Goal: Task Accomplishment & Management: Contribute content

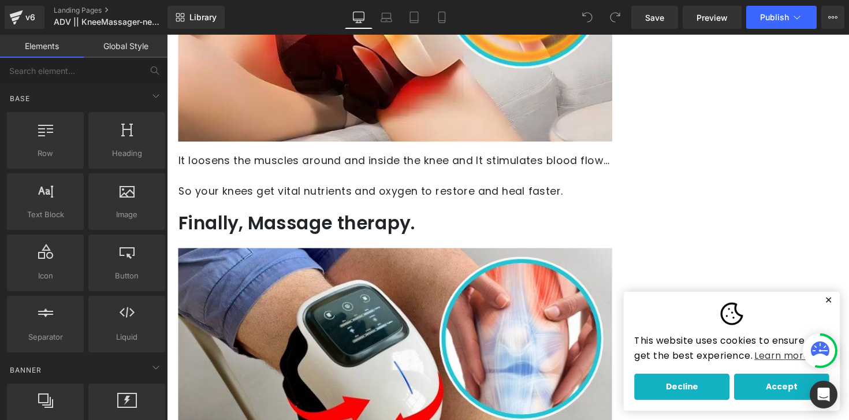
scroll to position [3426, 0]
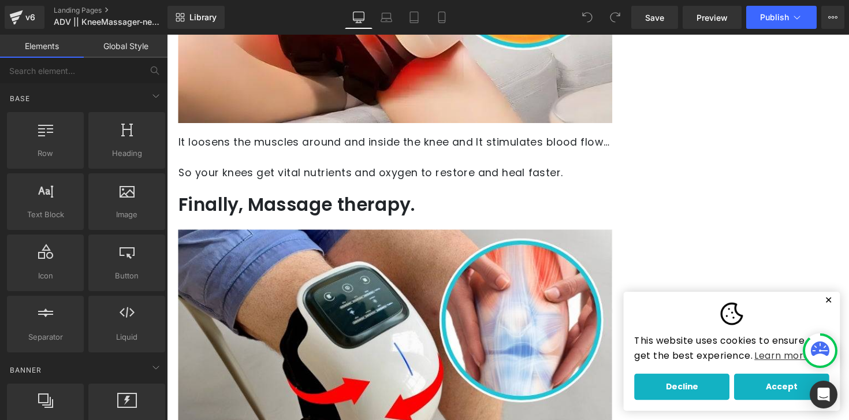
click at [846, 308] on button "✕" at bounding box center [844, 306] width 14 height 8
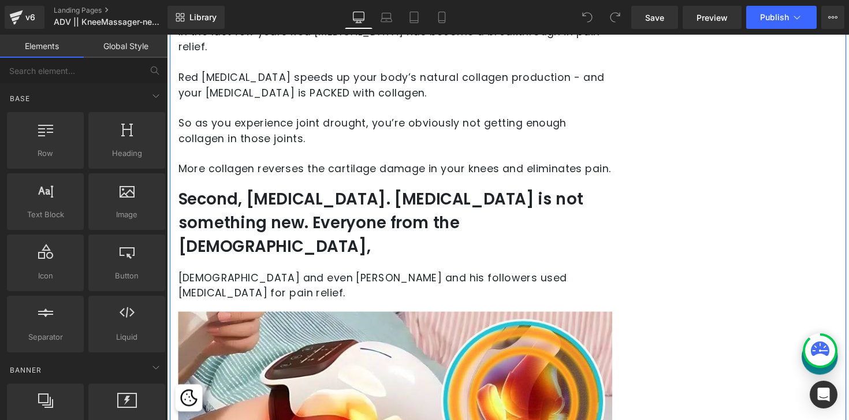
scroll to position [2966, 0]
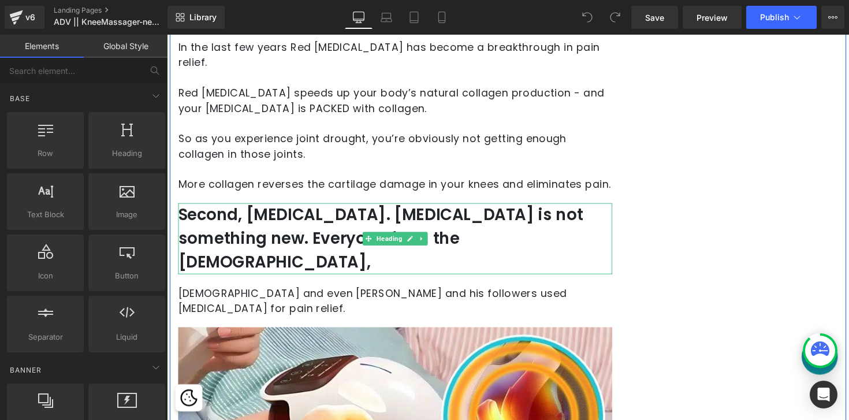
click at [297, 214] on h2 "Second, heat therapy. Heat therapy is not something new. Everyone from the Gree…" at bounding box center [400, 243] width 444 height 73
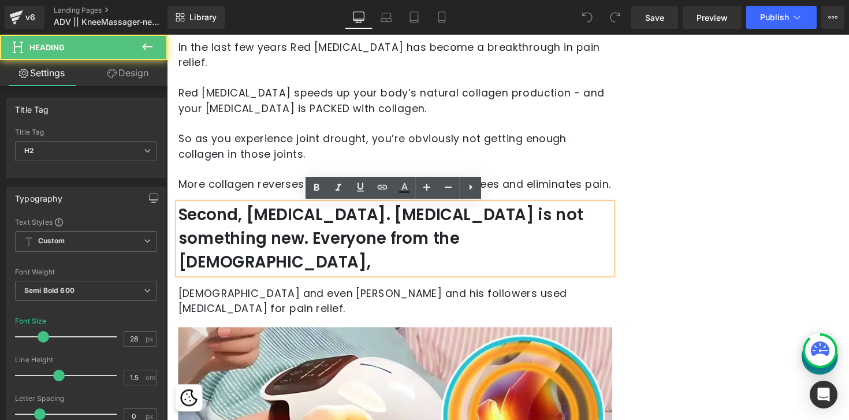
click at [364, 220] on h2 "Second, heat therapy. Heat therapy is not something new. Everyone from the Gree…" at bounding box center [400, 243] width 444 height 73
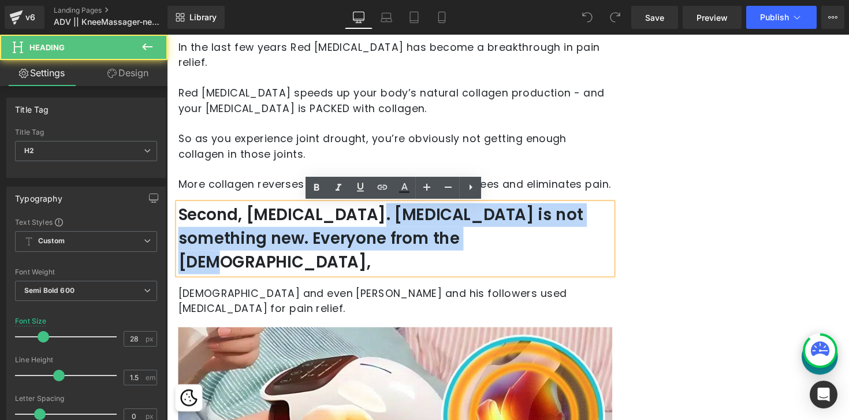
drag, startPoint x: 450, startPoint y: 244, endPoint x: 365, endPoint y: 219, distance: 88.8
click at [365, 219] on h2 "Second, heat therapy. Heat therapy is not something new. Everyone from the Gree…" at bounding box center [400, 243] width 444 height 73
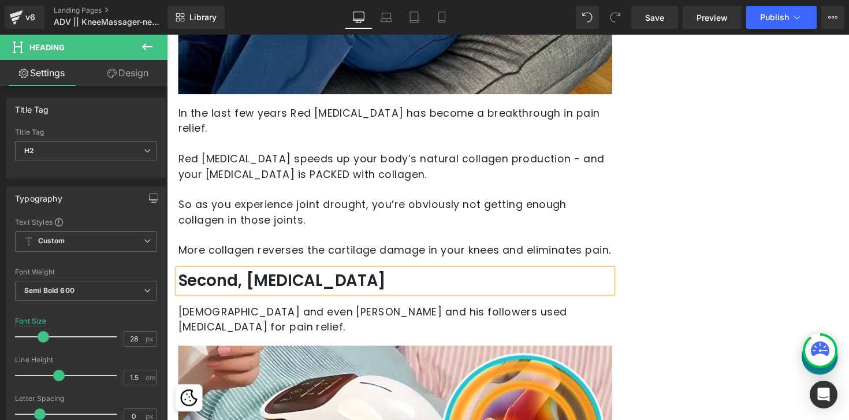
scroll to position [2917, 0]
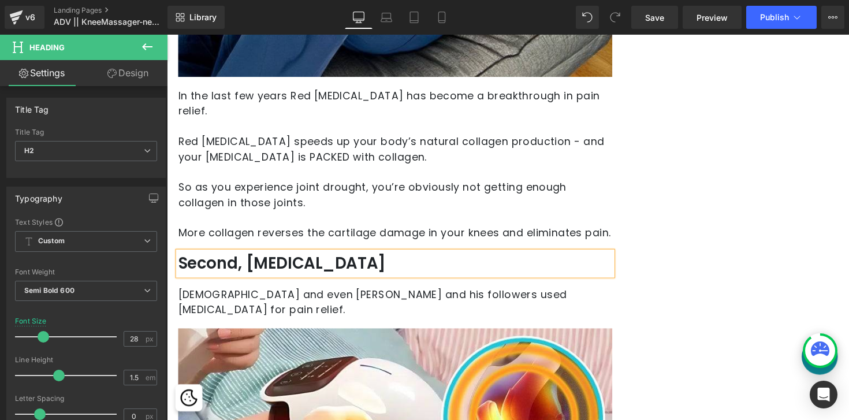
click at [215, 296] on p "Romans and even Jesus and his followers used heat therapy for pain relief." at bounding box center [400, 308] width 444 height 31
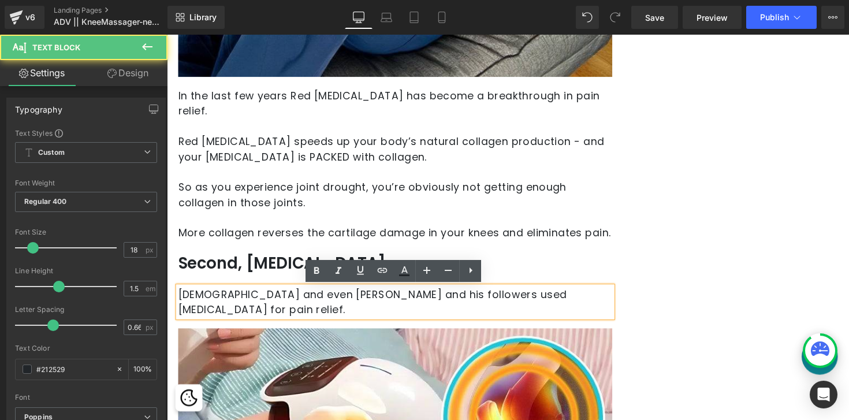
click at [182, 302] on p "Romans and even Jesus and his followers used heat therapy for pain relief." at bounding box center [400, 308] width 444 height 31
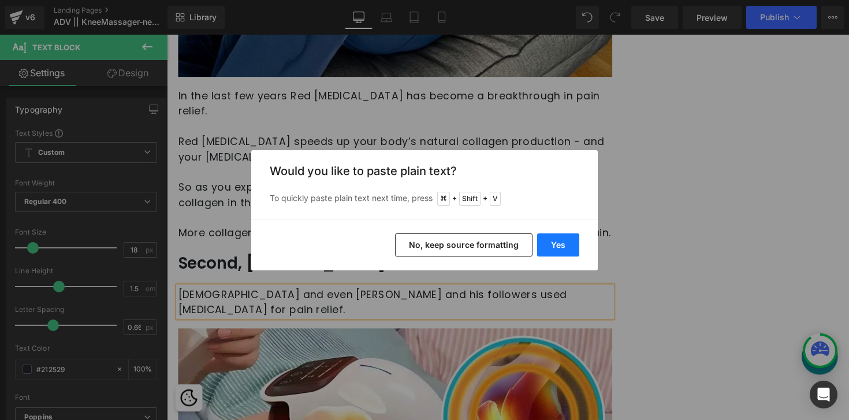
click at [562, 251] on button "Yes" at bounding box center [558, 244] width 42 height 23
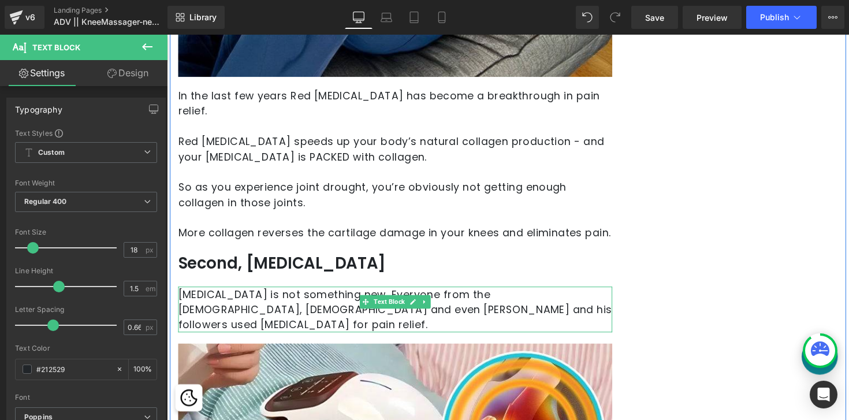
click at [334, 301] on p "Heat therapy is not something new. Everyone from the Greeks, Romans and even Je…" at bounding box center [400, 316] width 444 height 47
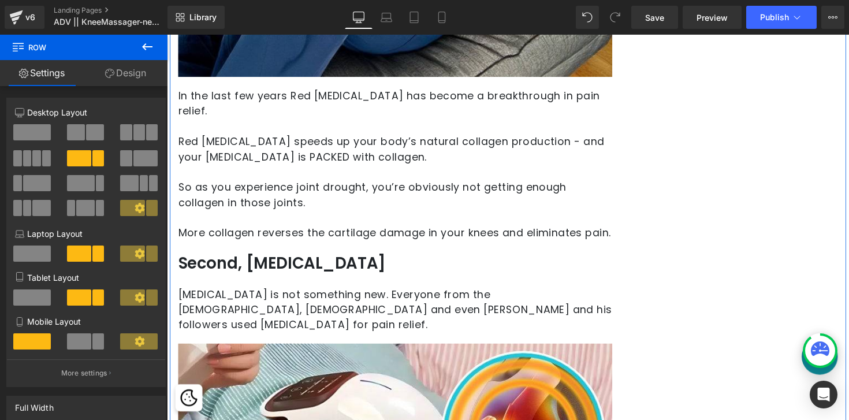
click at [390, 301] on p "Heat therapy is not something new. Everyone from the Greeks, Romans and even Je…" at bounding box center [400, 316] width 444 height 47
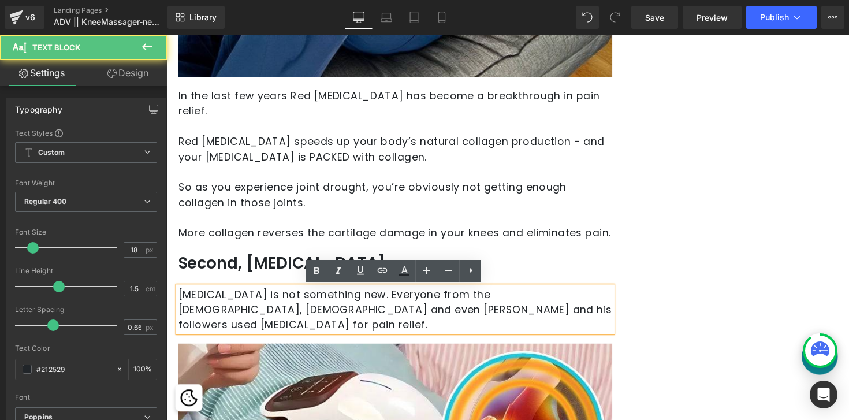
click at [379, 301] on p "Heat therapy is not something new. Everyone from the Greeks, Romans and even Je…" at bounding box center [400, 316] width 444 height 47
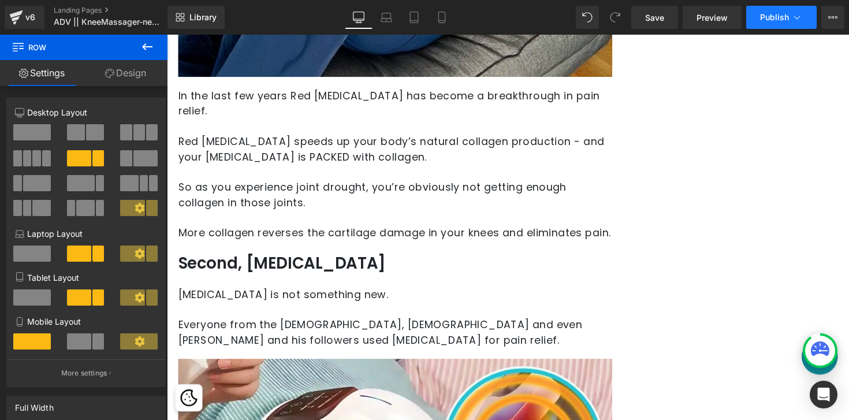
click at [779, 24] on button "Publish" at bounding box center [781, 17] width 70 height 23
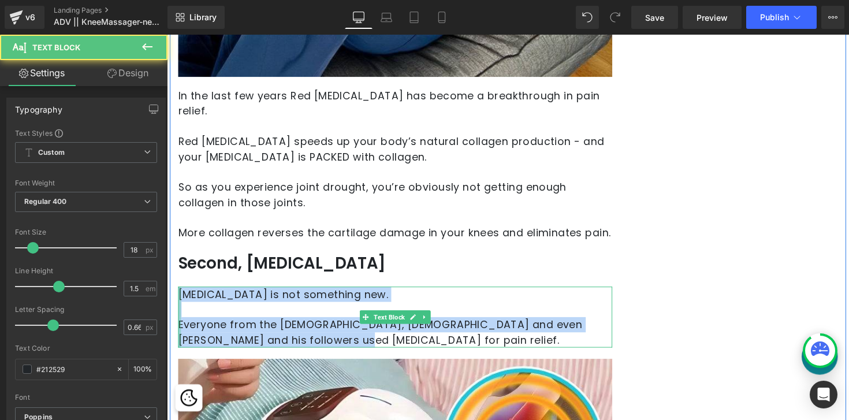
drag, startPoint x: 314, startPoint y: 350, endPoint x: 177, endPoint y: 303, distance: 145.1
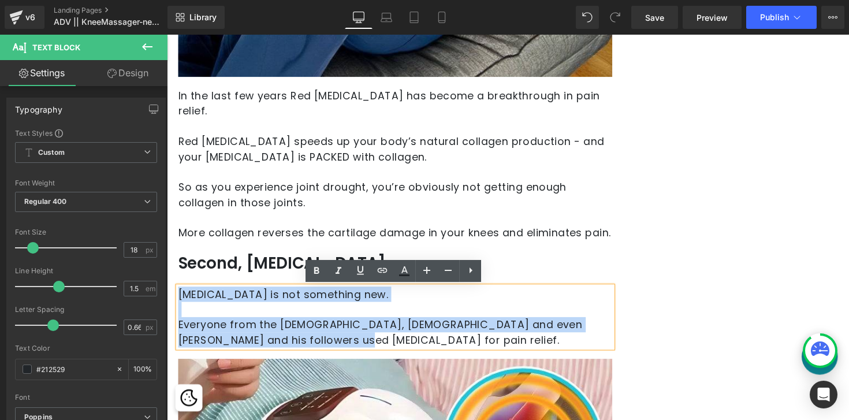
copy div "Heat therapy is not something new. Everyone from the Greeks, Romans and even Je…"
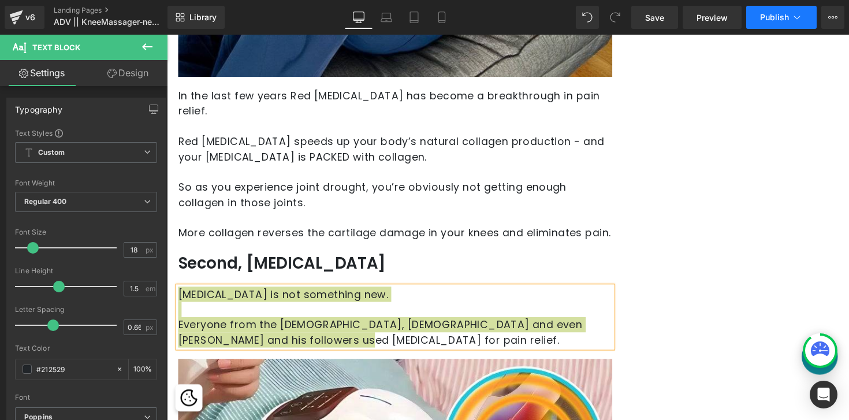
click at [784, 18] on span "Publish" at bounding box center [774, 17] width 29 height 9
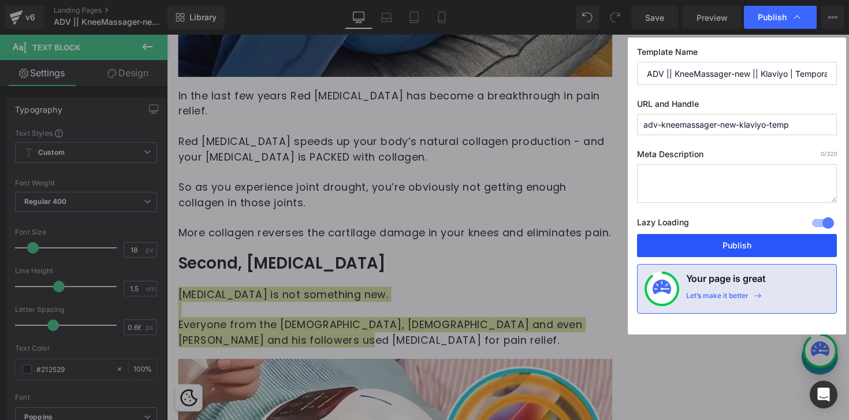
click at [725, 246] on button "Publish" at bounding box center [737, 245] width 200 height 23
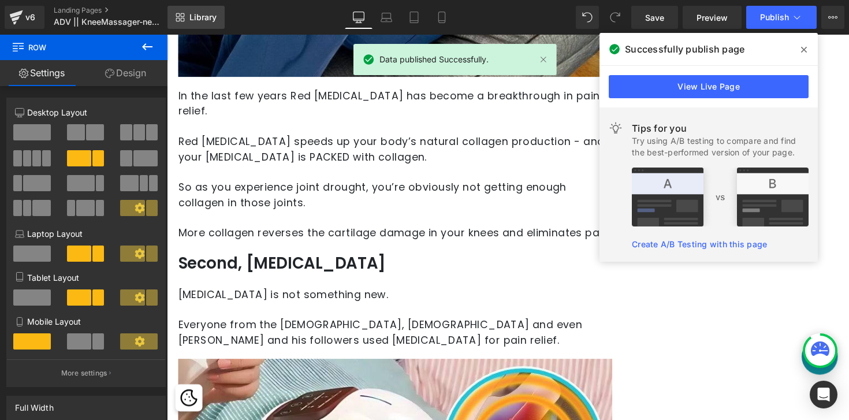
click at [200, 20] on span "Library" at bounding box center [202, 17] width 27 height 10
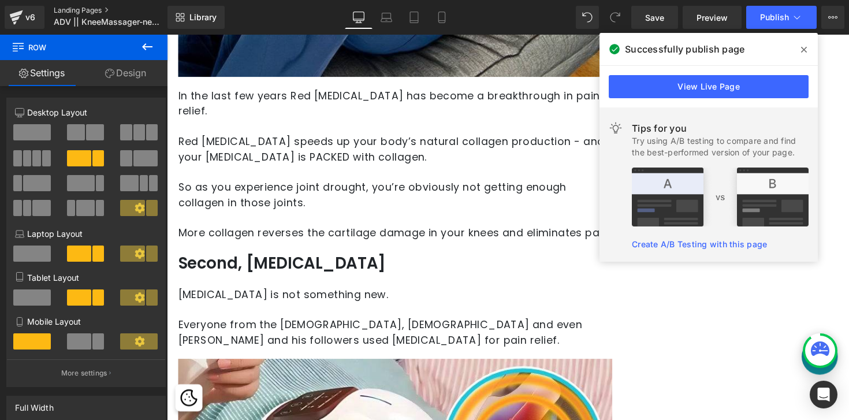
click at [70, 12] on link "Landing Pages" at bounding box center [120, 10] width 133 height 9
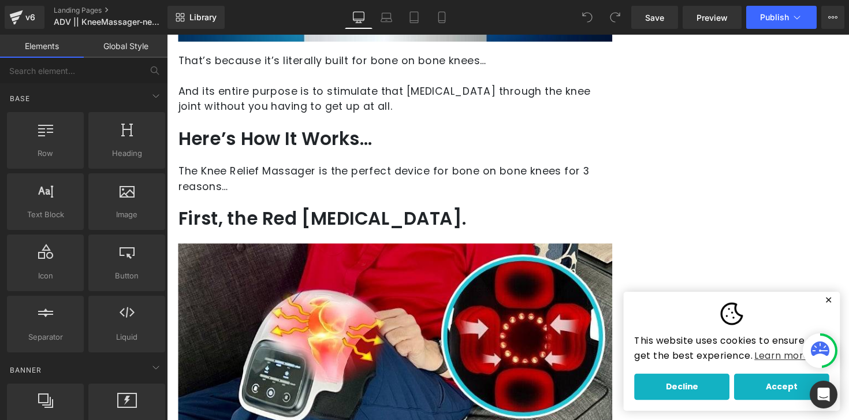
scroll to position [2497, 0]
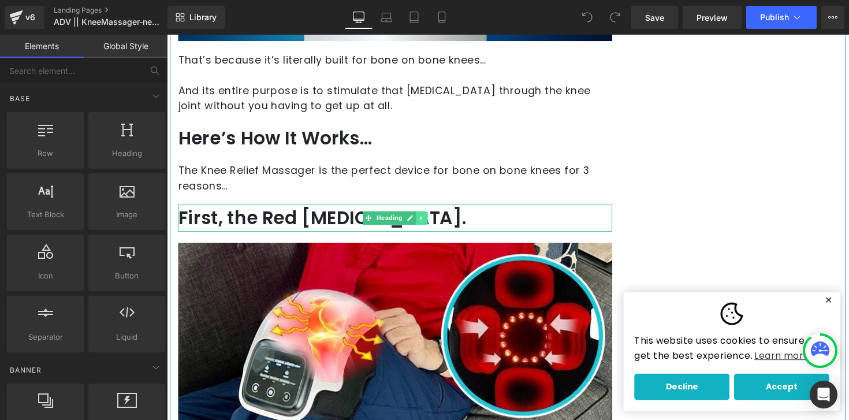
click at [427, 219] on icon at bounding box center [428, 222] width 6 height 7
click at [472, 208] on h2 "First, the Red [MEDICAL_DATA]." at bounding box center [400, 222] width 444 height 28
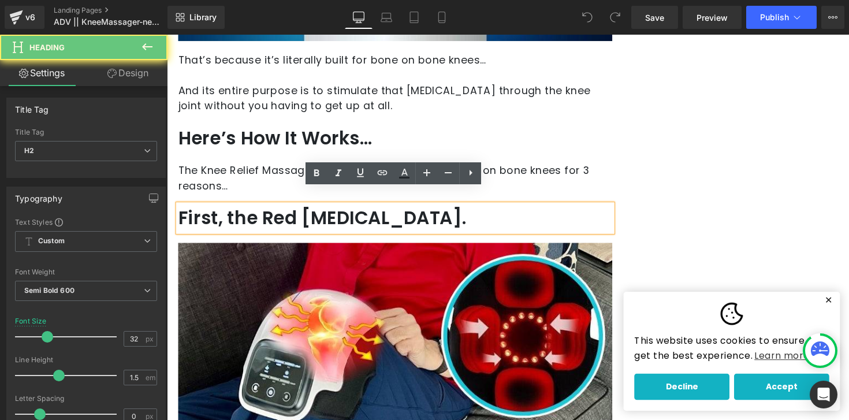
click at [447, 211] on h2 "First, the Red [MEDICAL_DATA]." at bounding box center [400, 222] width 444 height 28
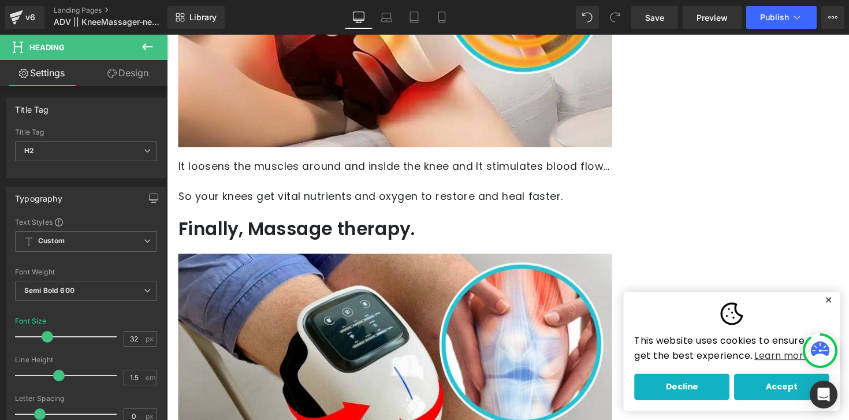
scroll to position [3418, 0]
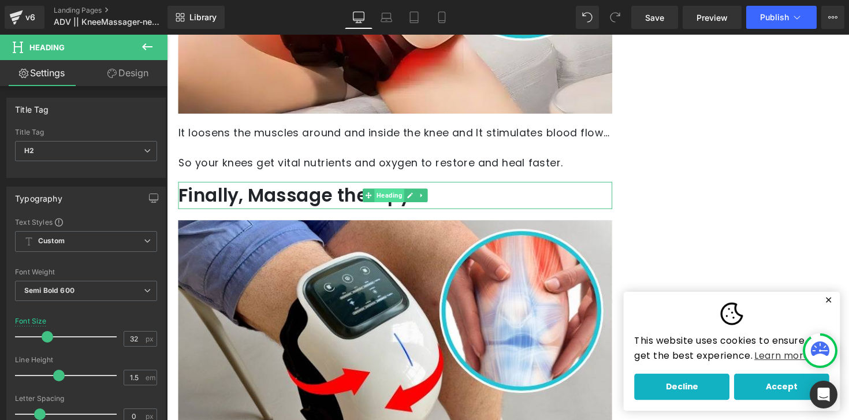
click at [401, 198] on div "Finally, Massage therapy. Heading" at bounding box center [400, 199] width 444 height 28
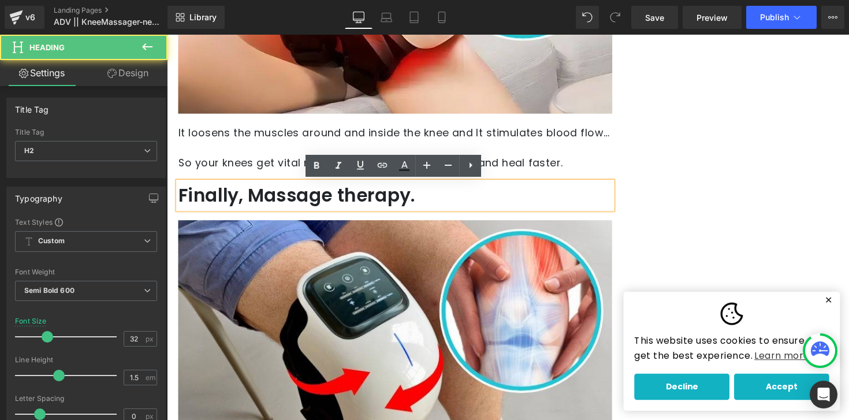
click at [429, 201] on h2 "Finally, Massage therapy." at bounding box center [400, 199] width 444 height 28
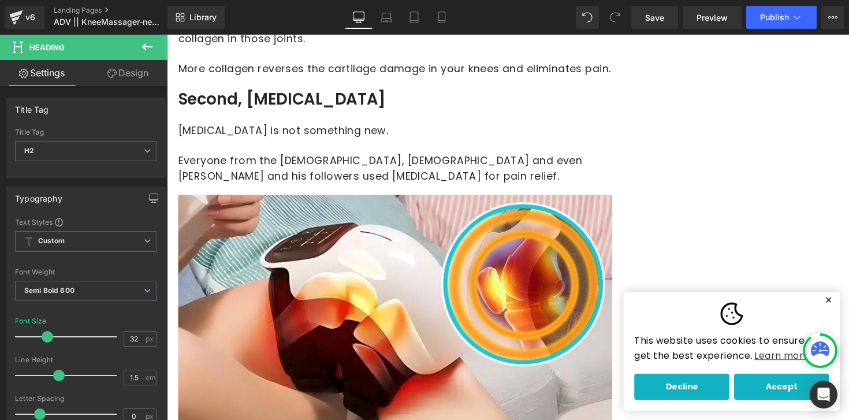
scroll to position [3021, 0]
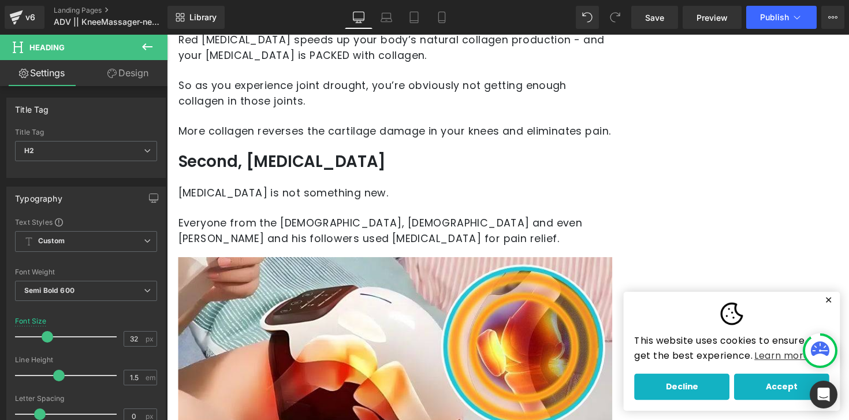
click at [257, 166] on h2 "Second, [MEDICAL_DATA]" at bounding box center [400, 165] width 444 height 24
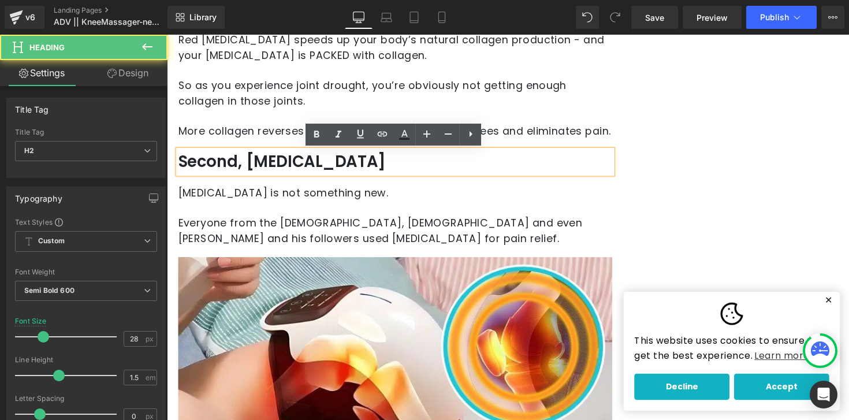
click at [257, 166] on h2 "Second, [MEDICAL_DATA]" at bounding box center [400, 165] width 444 height 24
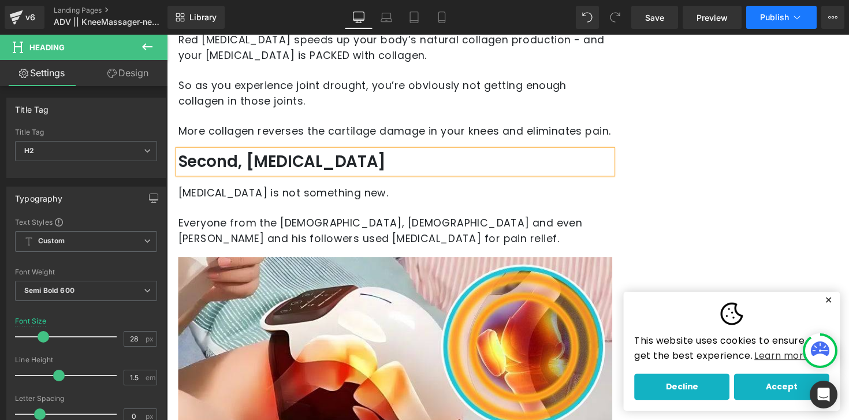
click at [784, 13] on span "Publish" at bounding box center [774, 17] width 29 height 9
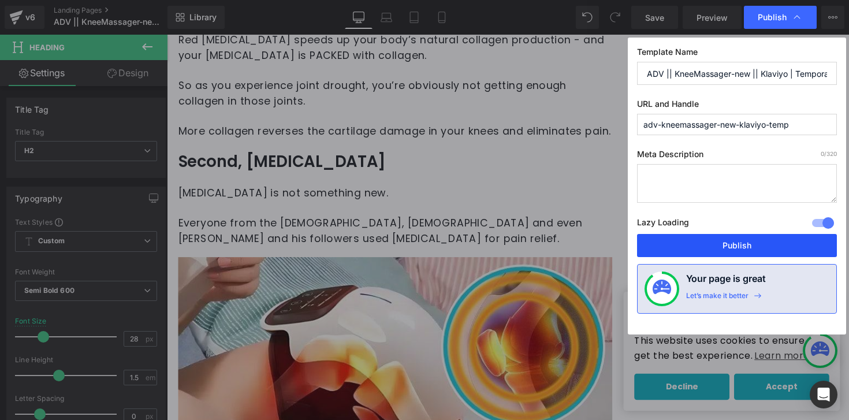
click at [721, 241] on button "Publish" at bounding box center [737, 245] width 200 height 23
